Goal: Information Seeking & Learning: Understand process/instructions

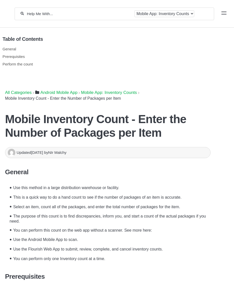
scroll to position [85, 0]
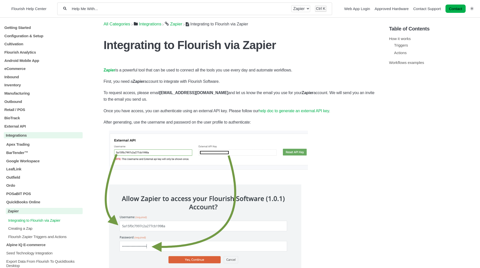
click at [37, 222] on p "Integrating to Flourish via Zapier" at bounding box center [45, 220] width 75 height 4
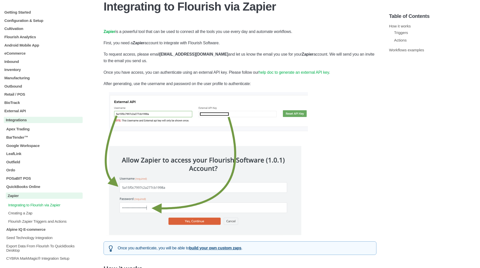
scroll to position [39, 0]
click at [19, 212] on p "Creating a Zap" at bounding box center [45, 213] width 75 height 4
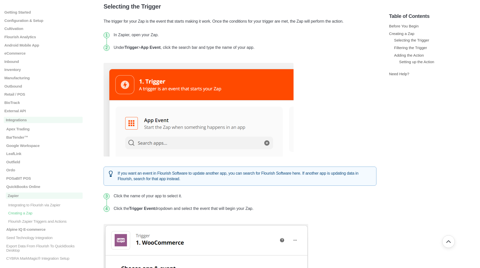
scroll to position [240, 0]
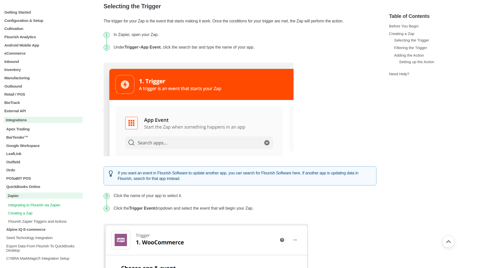
click at [49, 206] on p "Integrating to Flourish via Zapier" at bounding box center [45, 205] width 75 height 4
